Goal: Task Accomplishment & Management: Manage account settings

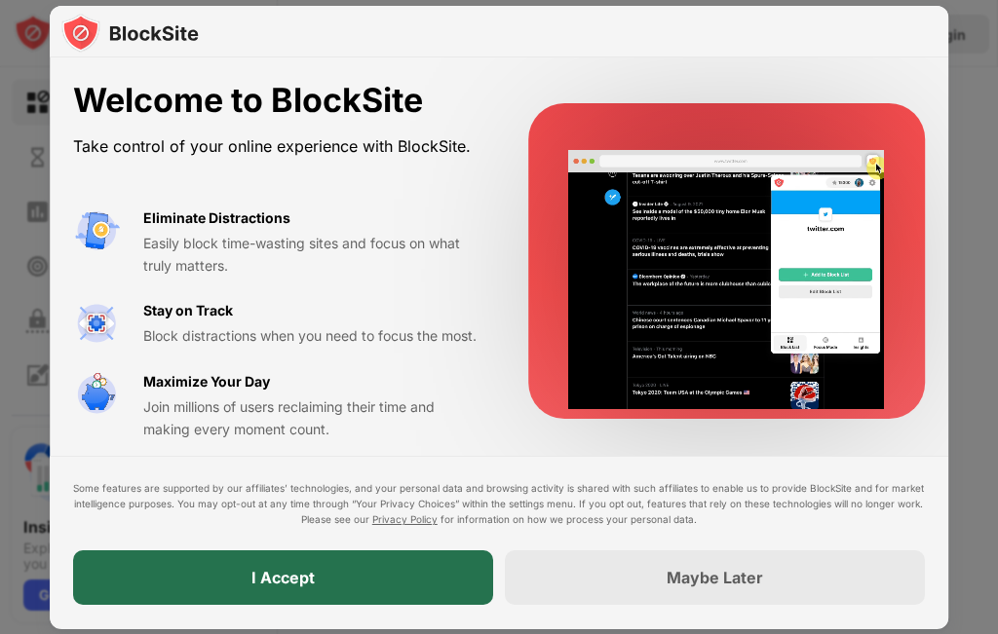
click at [362, 587] on div "I Accept" at bounding box center [283, 579] width 420 height 55
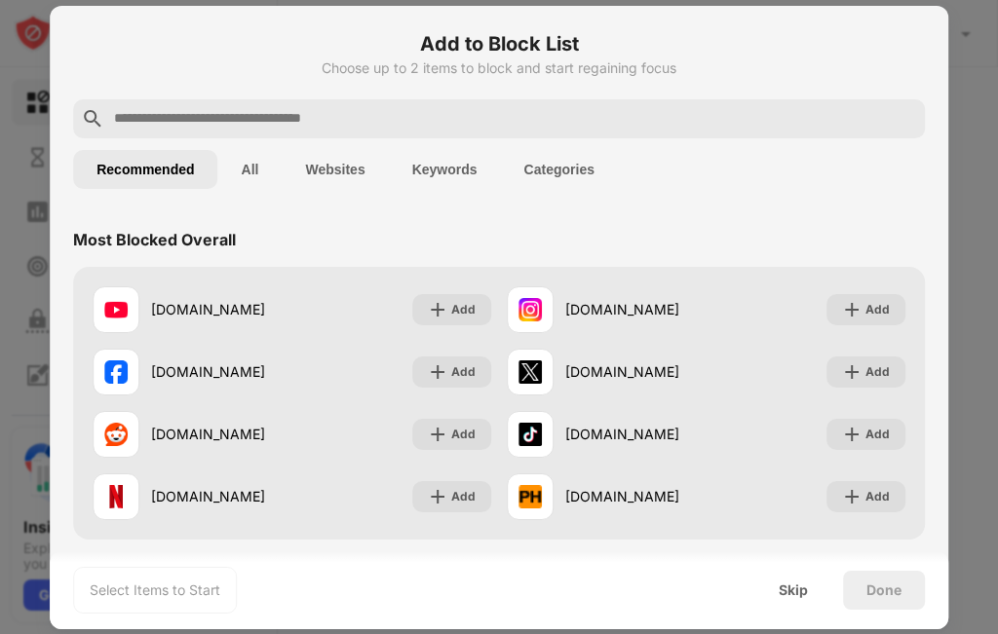
click at [45, 67] on div at bounding box center [499, 317] width 998 height 634
click at [19, 55] on div at bounding box center [499, 317] width 998 height 634
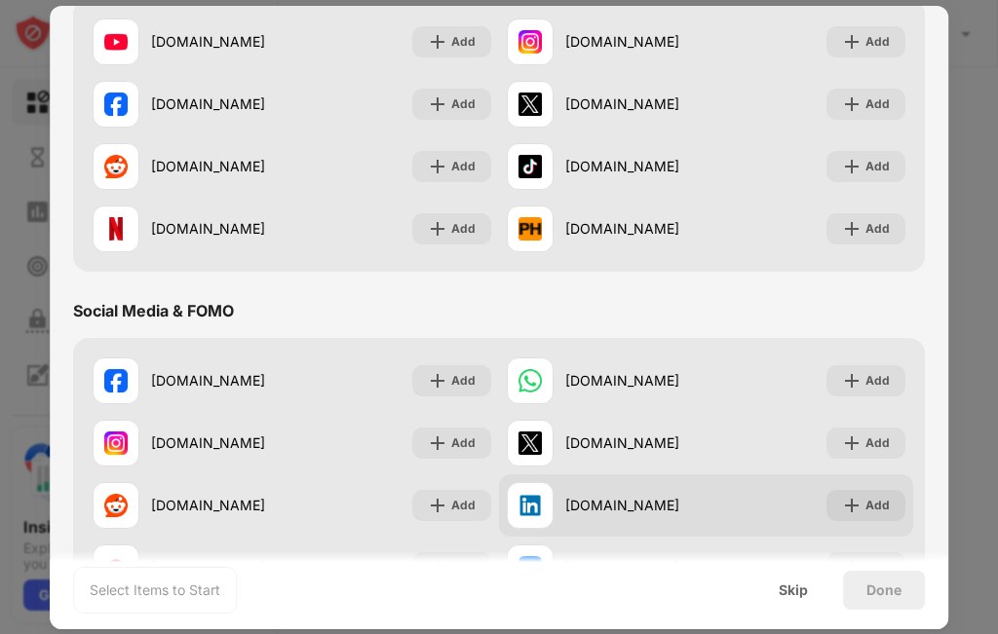
scroll to position [292, 0]
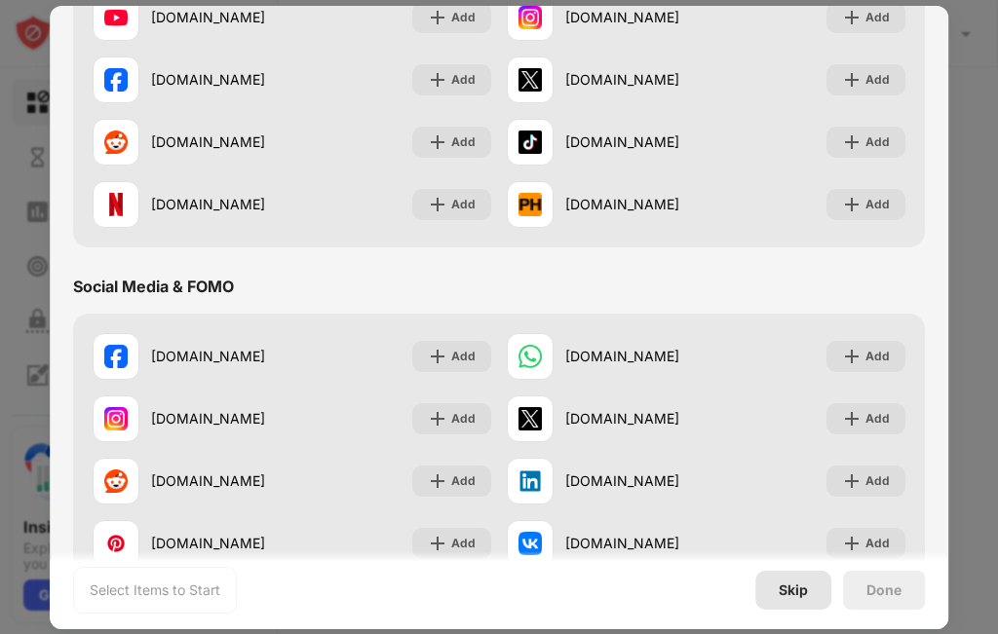
click at [783, 580] on div "Skip" at bounding box center [793, 590] width 76 height 39
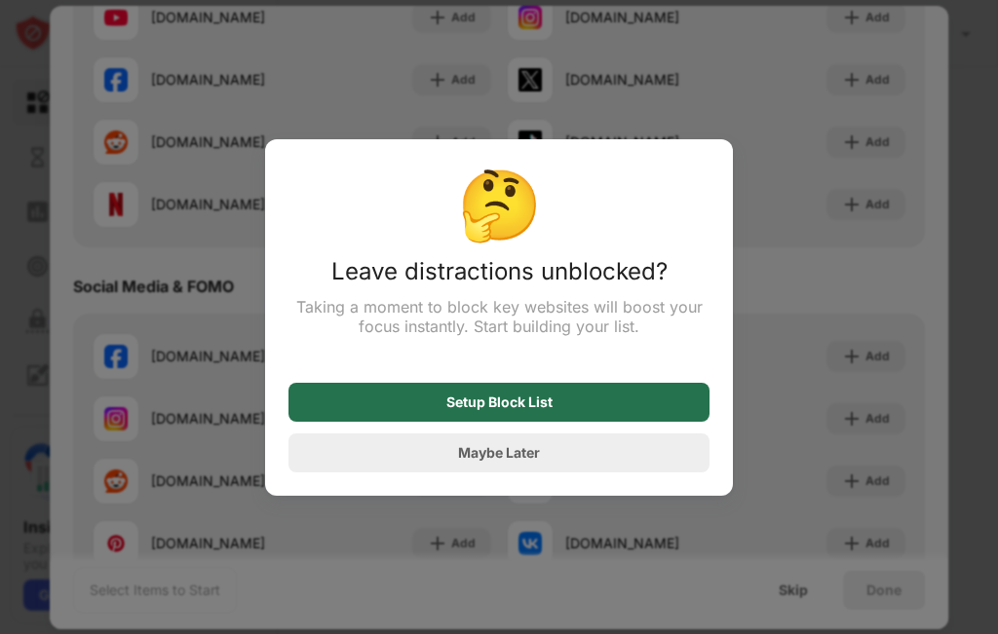
click at [620, 400] on div "Setup Block List" at bounding box center [498, 402] width 421 height 39
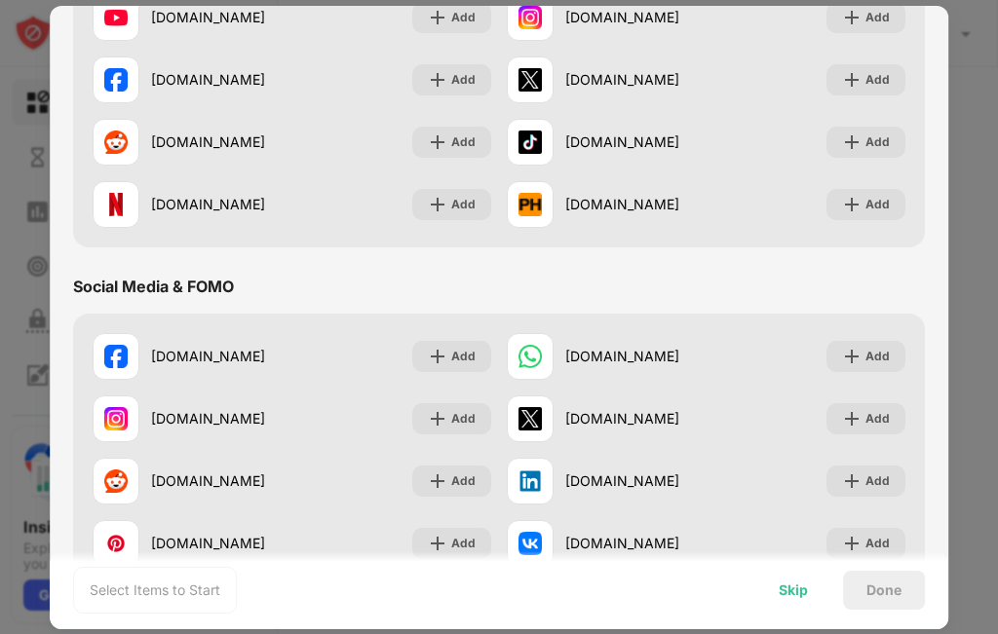
click at [781, 588] on div "Skip" at bounding box center [793, 591] width 29 height 16
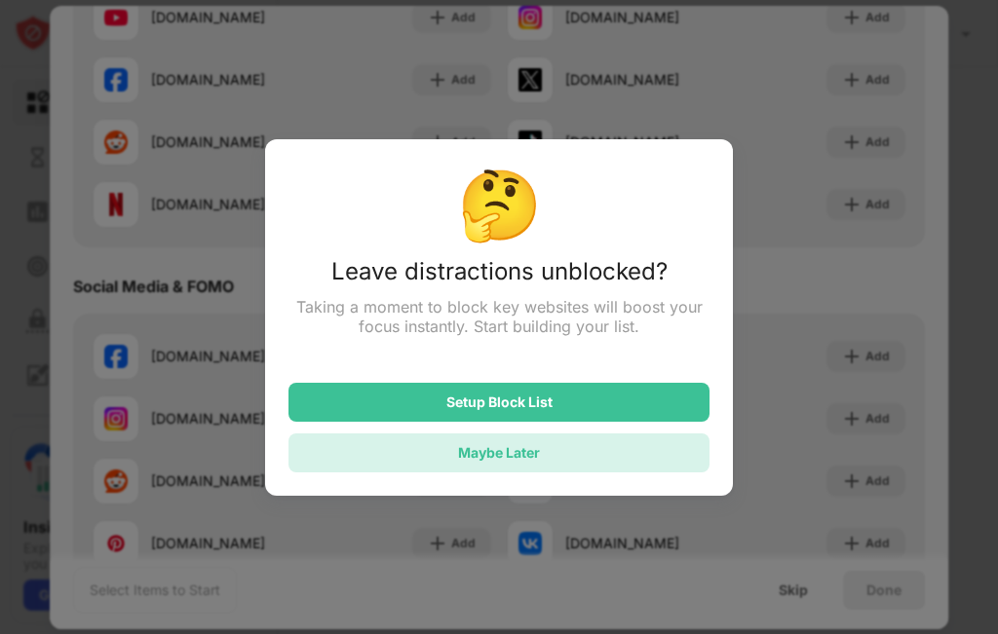
click at [520, 458] on div "Maybe Later" at bounding box center [499, 452] width 82 height 17
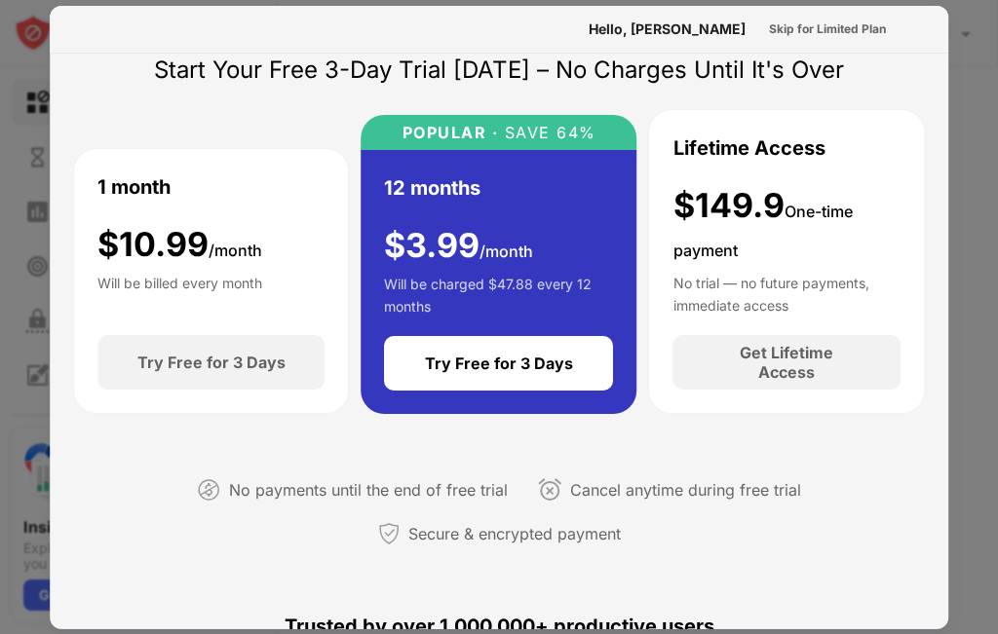
scroll to position [0, 0]
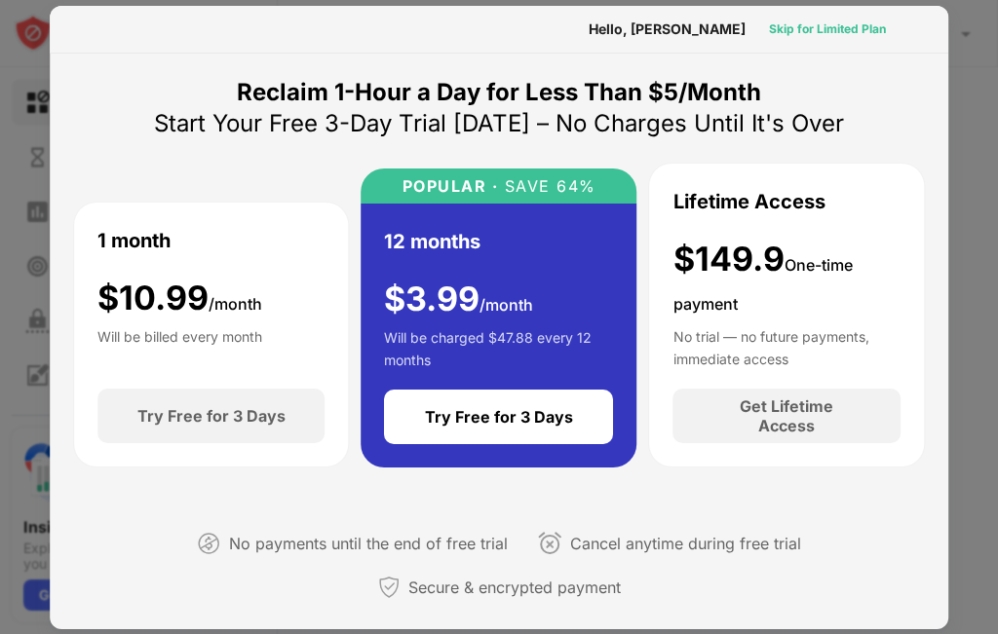
click at [769, 29] on div "Skip for Limited Plan" at bounding box center [827, 28] width 117 height 19
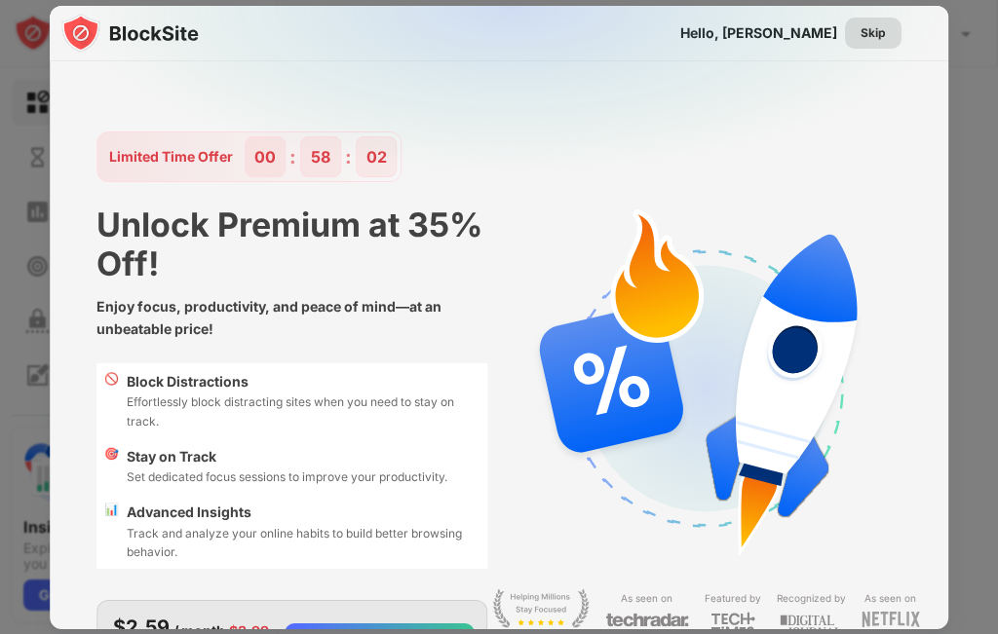
click at [860, 35] on div "Skip" at bounding box center [872, 32] width 25 height 19
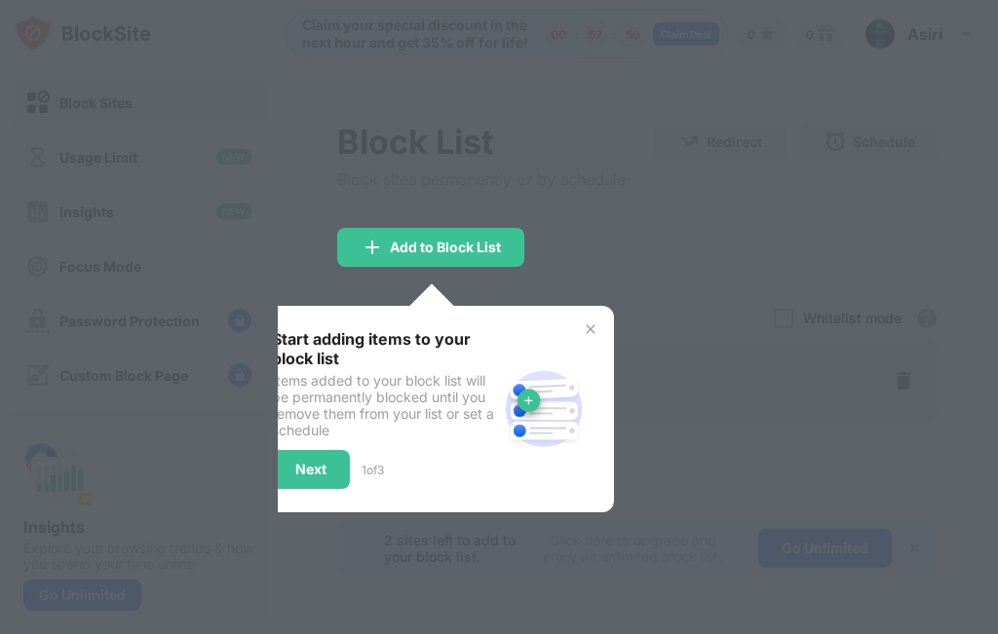
click at [592, 326] on img at bounding box center [591, 330] width 16 height 16
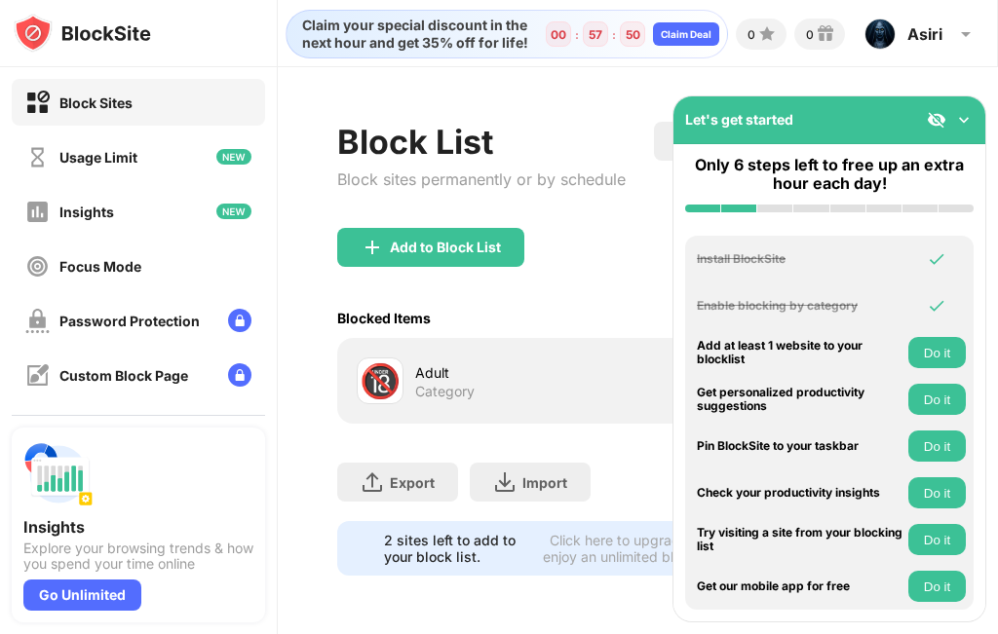
click at [965, 114] on img at bounding box center [963, 119] width 19 height 19
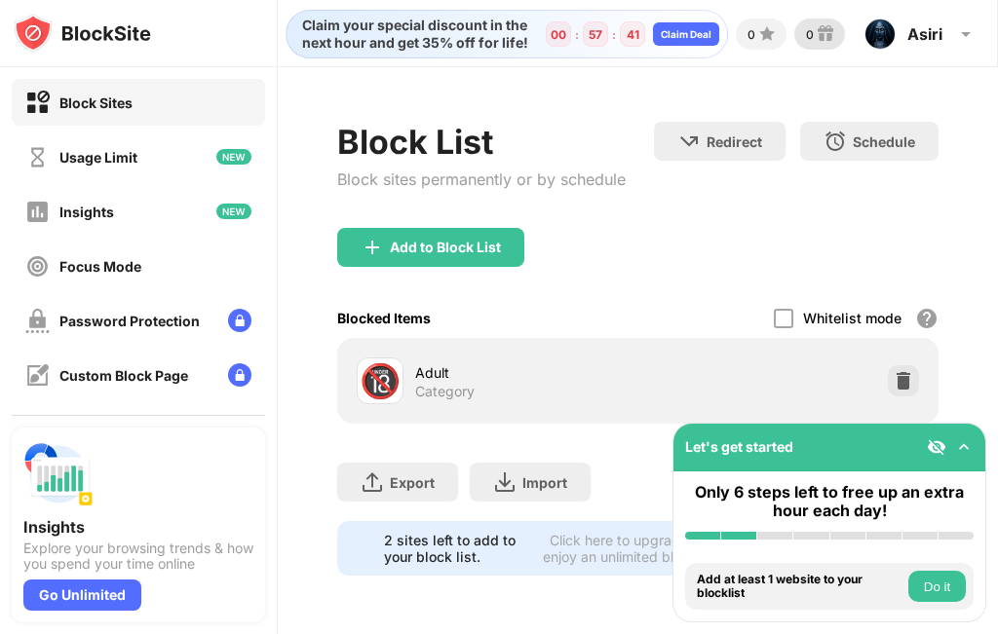
click at [825, 33] on img at bounding box center [825, 33] width 23 height 23
click at [950, 40] on div "[PERSON_NAME] View Account Insights Premium Rewards Settings Support Log Out" at bounding box center [921, 34] width 136 height 47
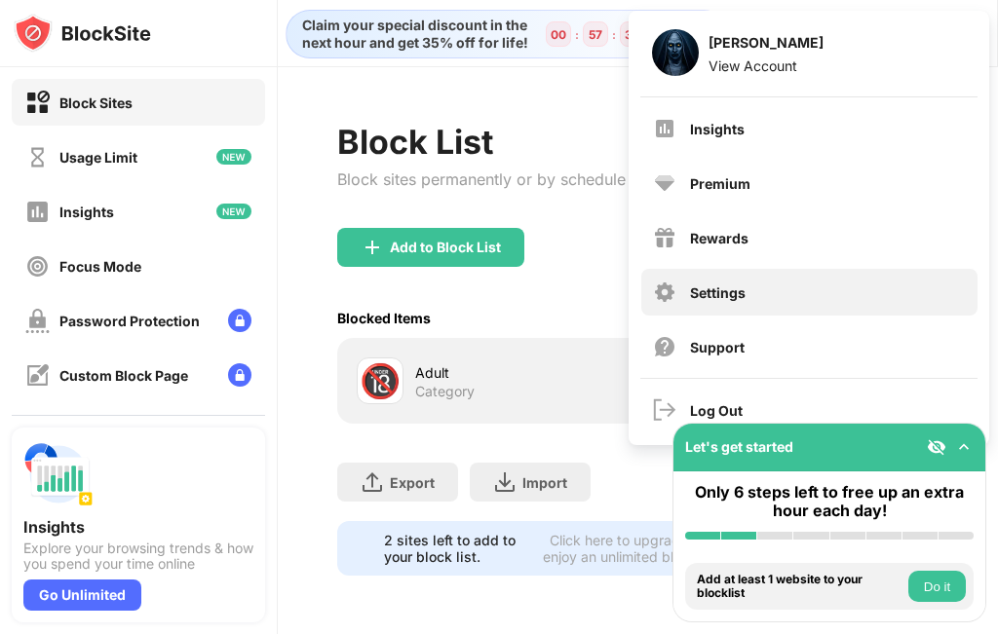
click at [720, 300] on div "Settings" at bounding box center [718, 293] width 56 height 17
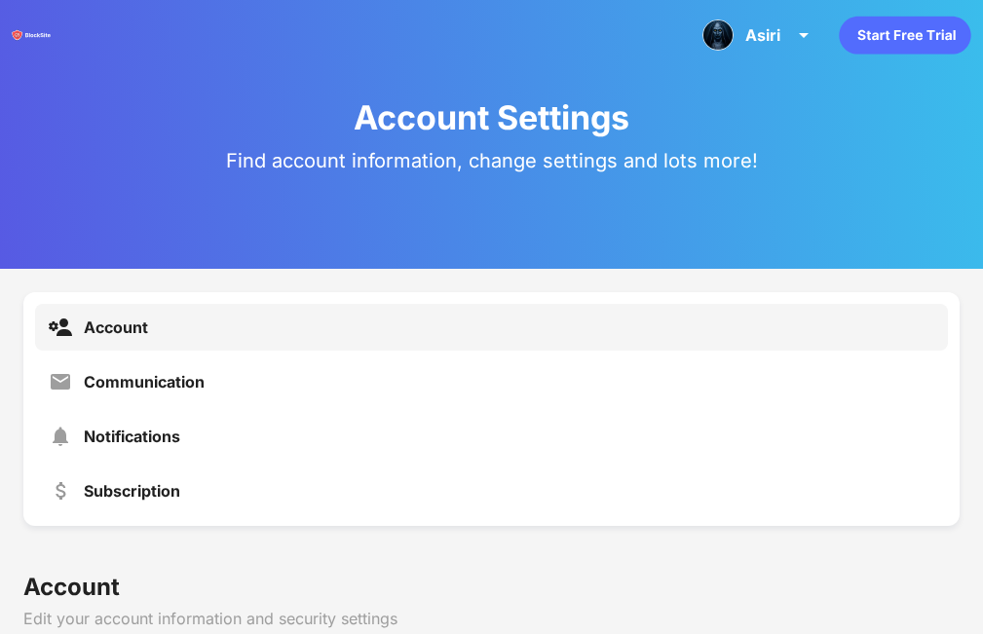
click at [963, 57] on div "[PERSON_NAME] View Account Insights Premium Rewards Settings Support Log Out" at bounding box center [491, 35] width 983 height 70
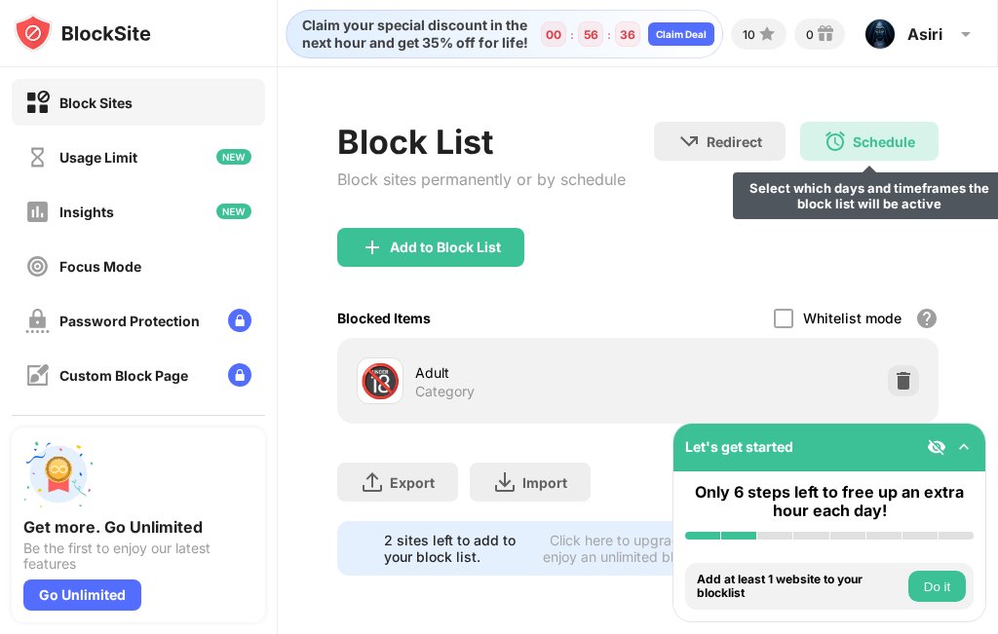
click at [823, 149] on img at bounding box center [834, 141] width 23 height 23
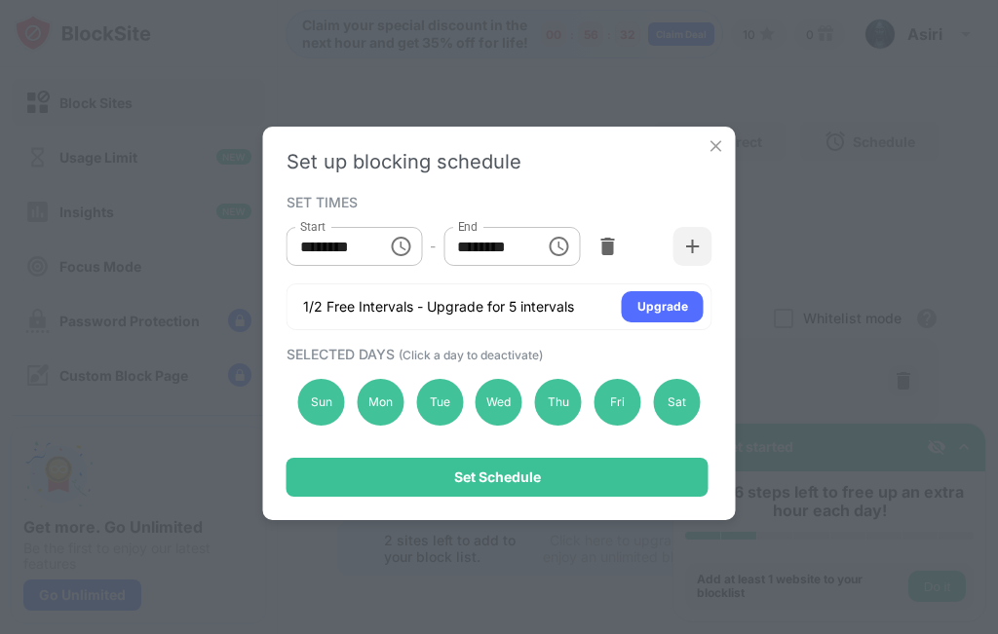
click at [710, 151] on img at bounding box center [715, 145] width 19 height 19
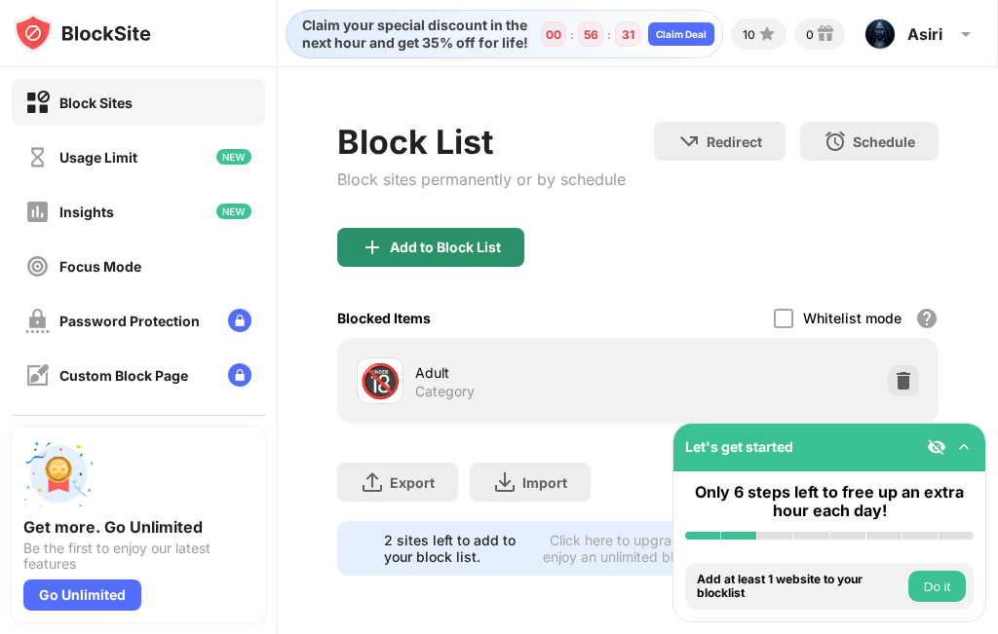
click at [463, 261] on div "Add to Block List" at bounding box center [430, 247] width 187 height 39
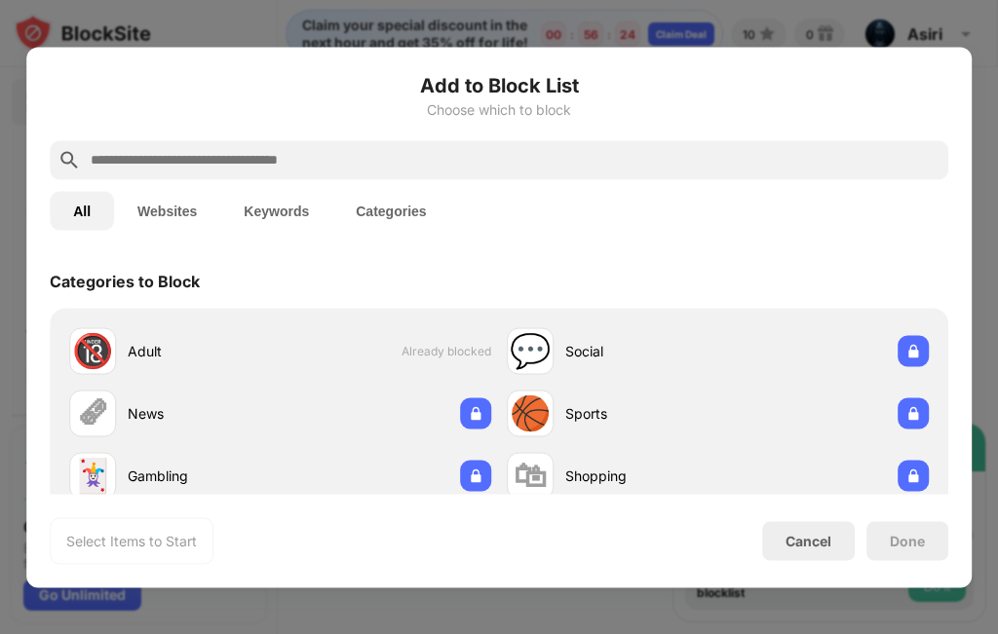
click at [330, 216] on button "Keywords" at bounding box center [276, 210] width 112 height 39
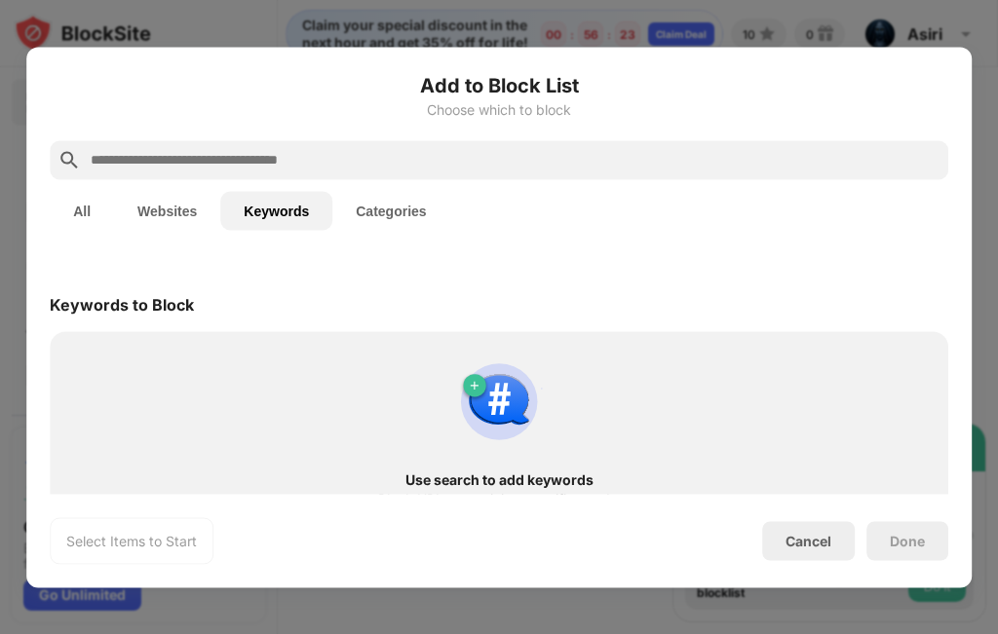
click at [386, 210] on button "Categories" at bounding box center [390, 210] width 117 height 39
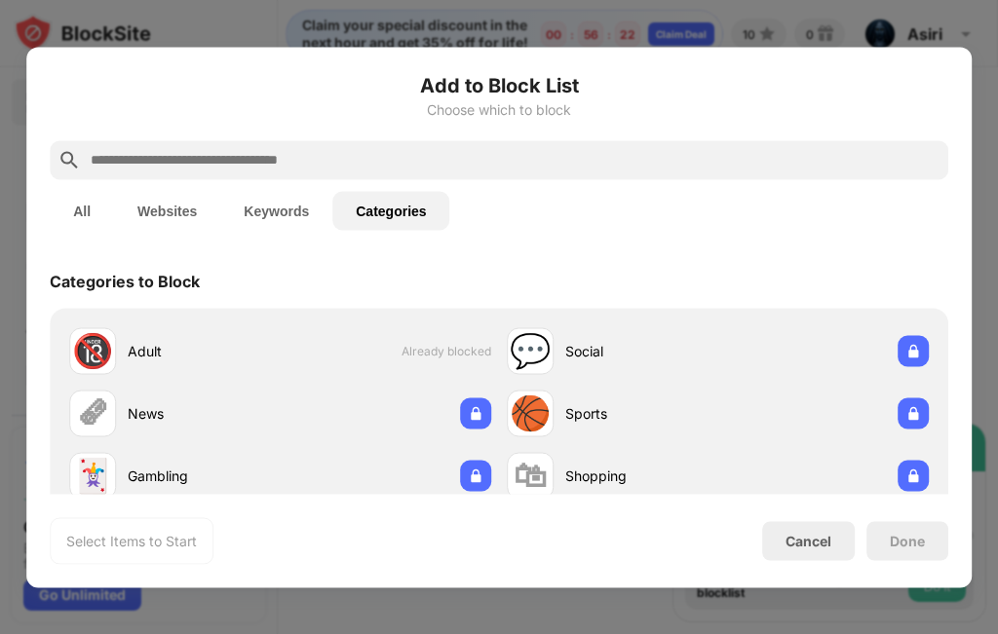
click at [213, 225] on button "Websites" at bounding box center [167, 210] width 106 height 39
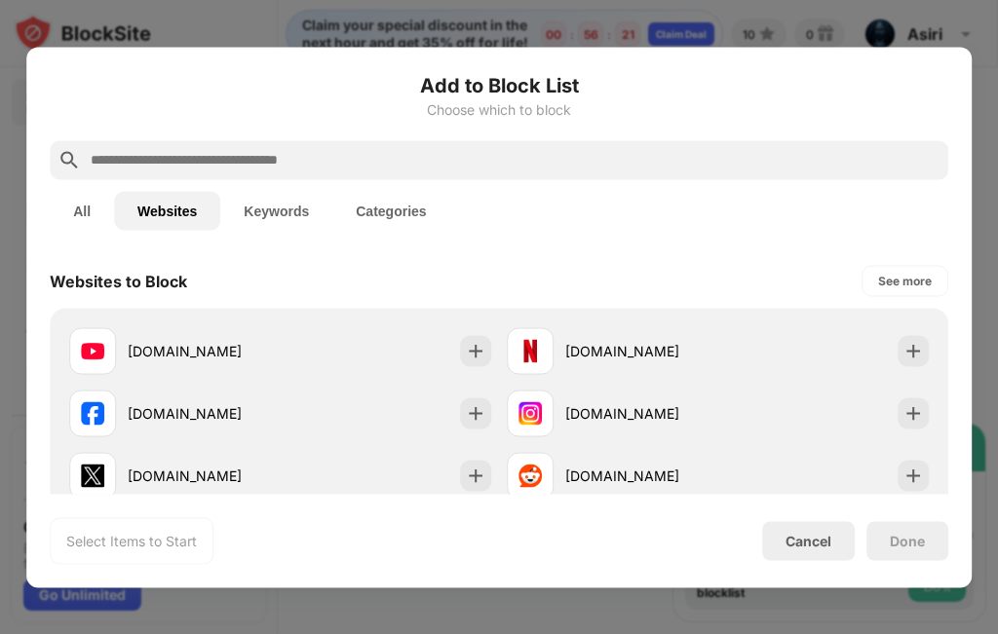
click at [75, 224] on button "All" at bounding box center [82, 210] width 64 height 39
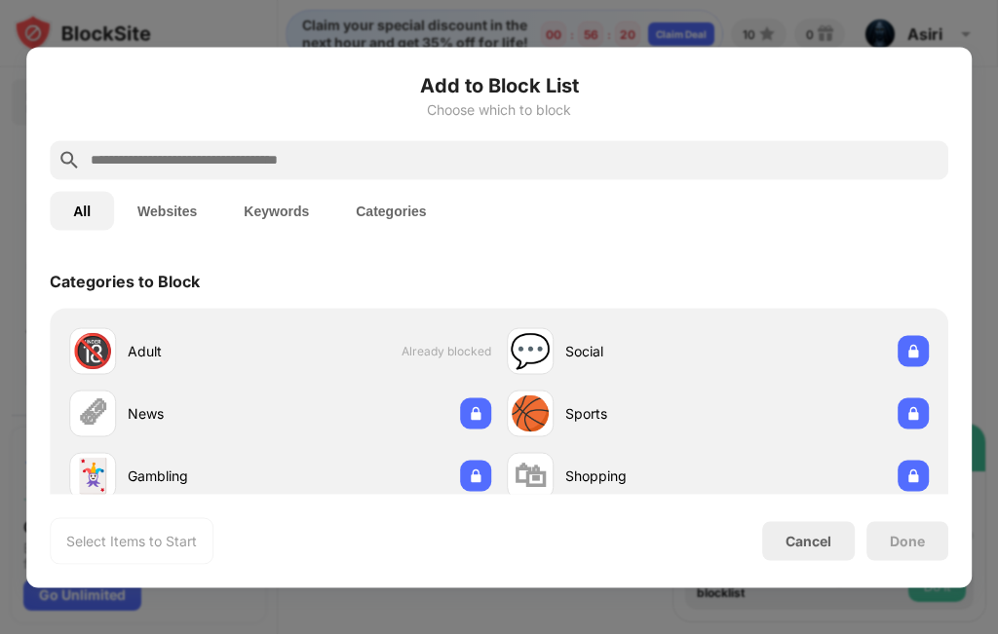
click at [153, 216] on button "Websites" at bounding box center [167, 210] width 106 height 39
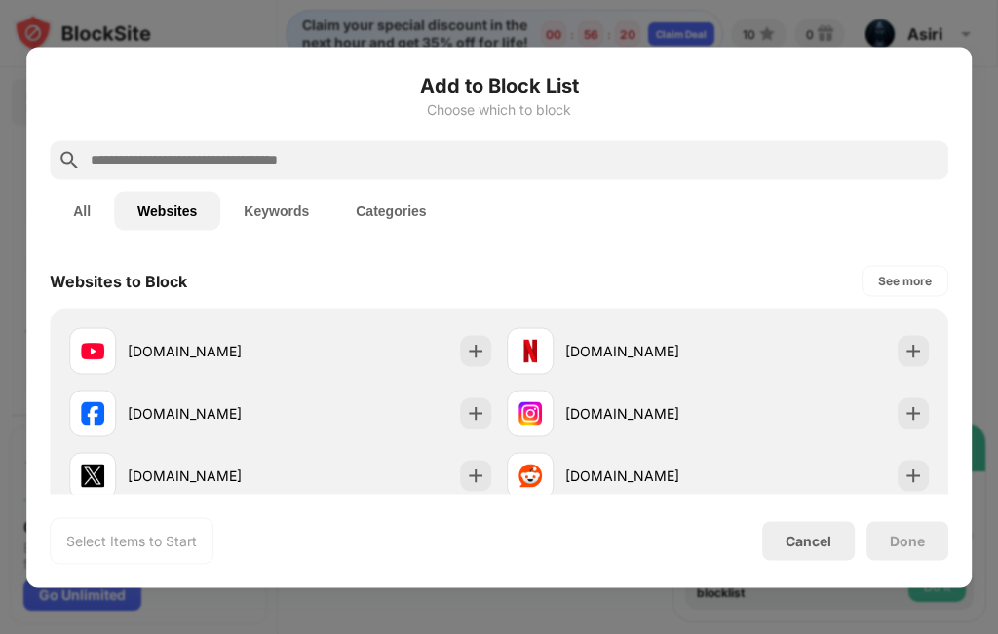
click at [282, 221] on button "Keywords" at bounding box center [276, 210] width 112 height 39
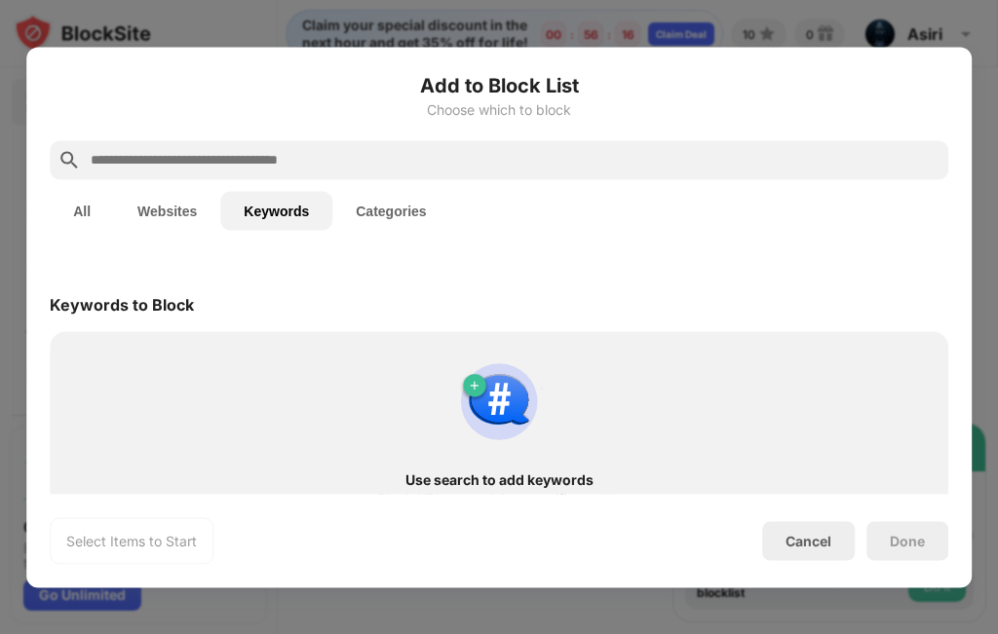
click at [267, 405] on div "Use search to add keywords Block URLs containing specific words." at bounding box center [498, 430] width 875 height 175
click at [488, 343] on div "Use search to add keywords Block URLs containing specific words." at bounding box center [498, 430] width 875 height 175
click at [314, 132] on div "Add to Block List Choose which to block" at bounding box center [499, 105] width 898 height 70
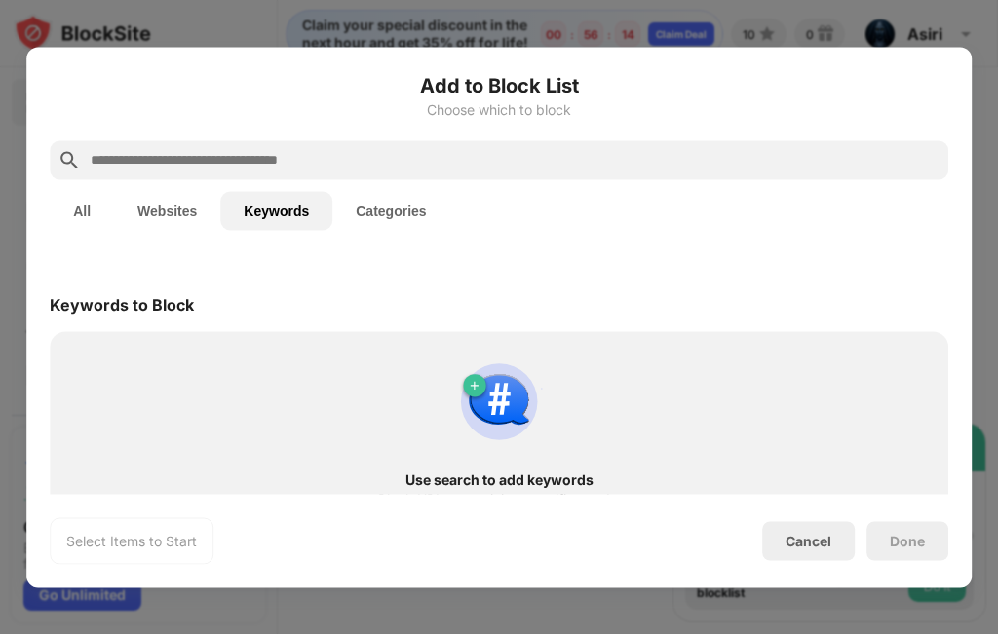
click at [326, 171] on div at bounding box center [499, 159] width 898 height 39
click at [324, 174] on div at bounding box center [499, 159] width 898 height 39
click at [305, 169] on input "text" at bounding box center [515, 159] width 852 height 23
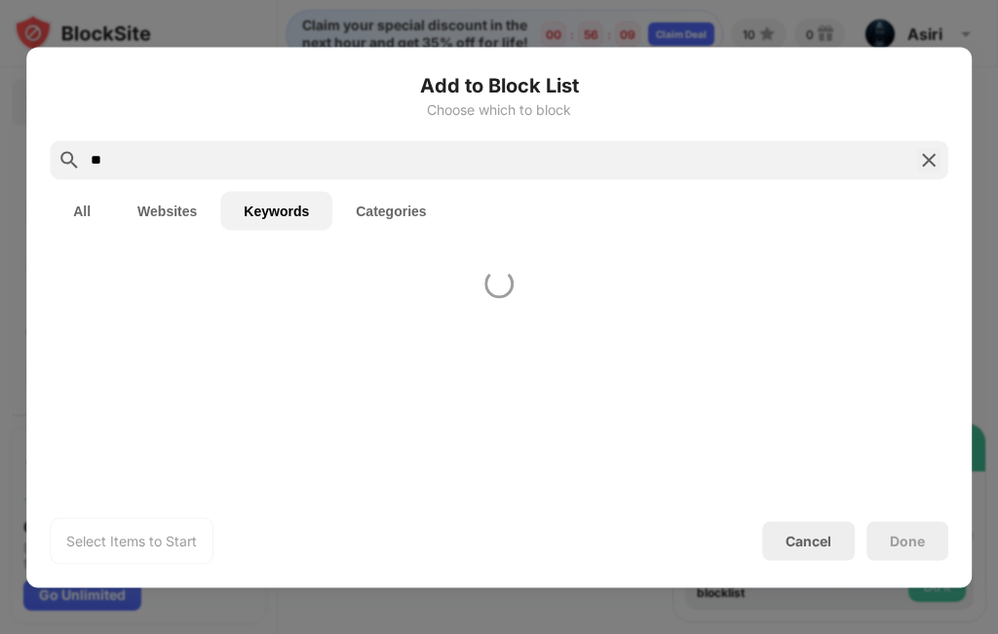
type input "*"
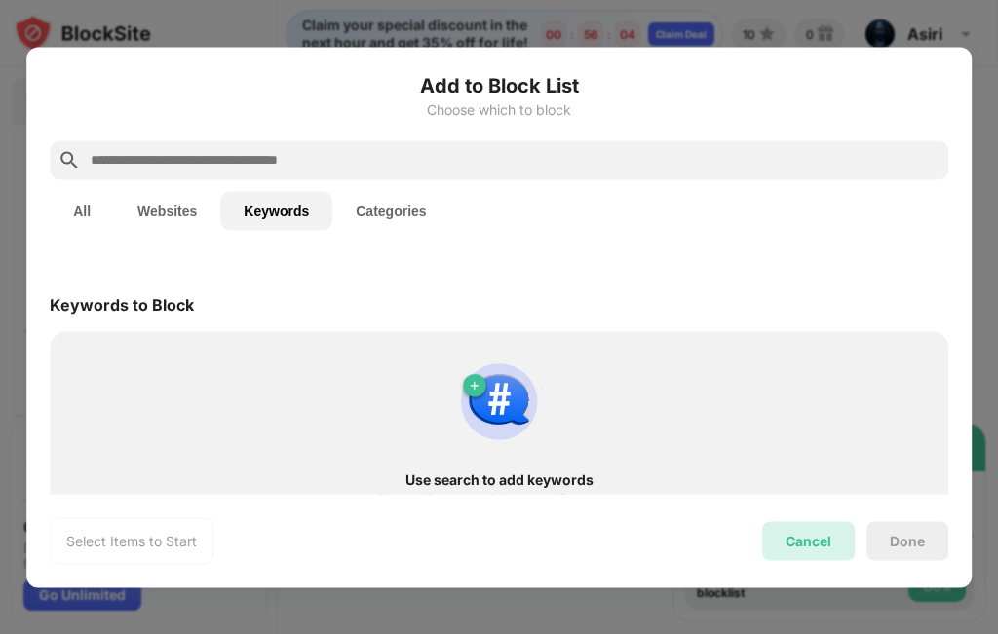
click at [799, 551] on div "Cancel" at bounding box center [808, 540] width 93 height 39
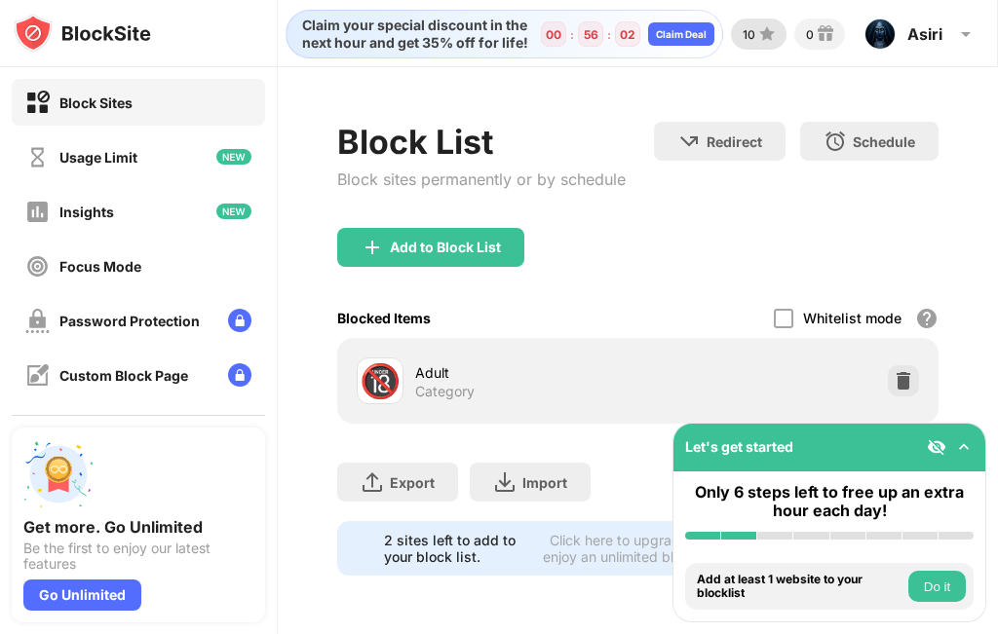
click at [752, 47] on div "10" at bounding box center [759, 34] width 56 height 31
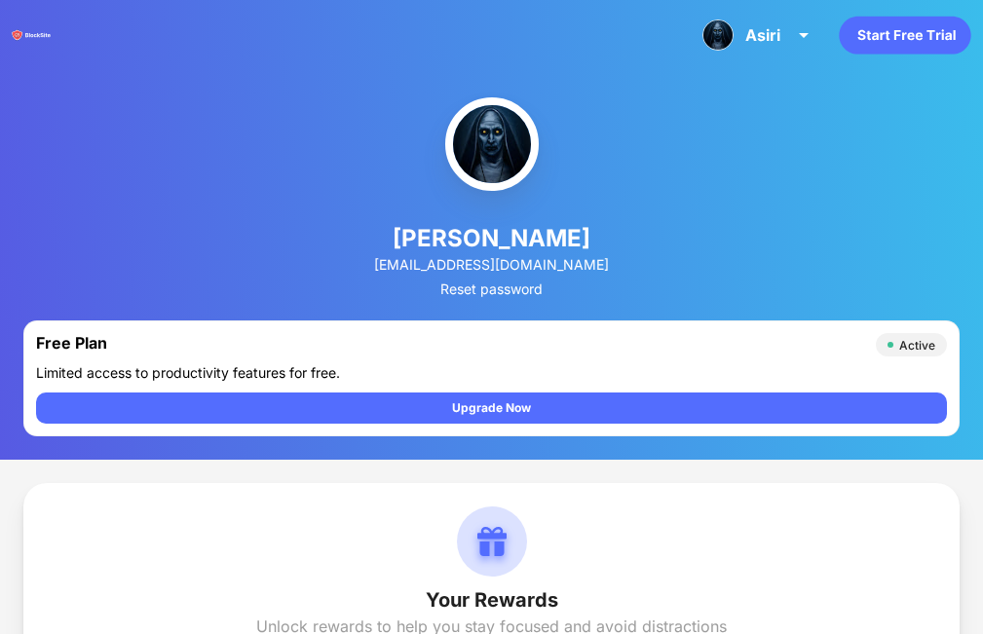
click at [525, 44] on div "[PERSON_NAME] View Account Insights Premium Rewards Settings Support Log Out" at bounding box center [491, 35] width 983 height 70
